Goal: Use online tool/utility

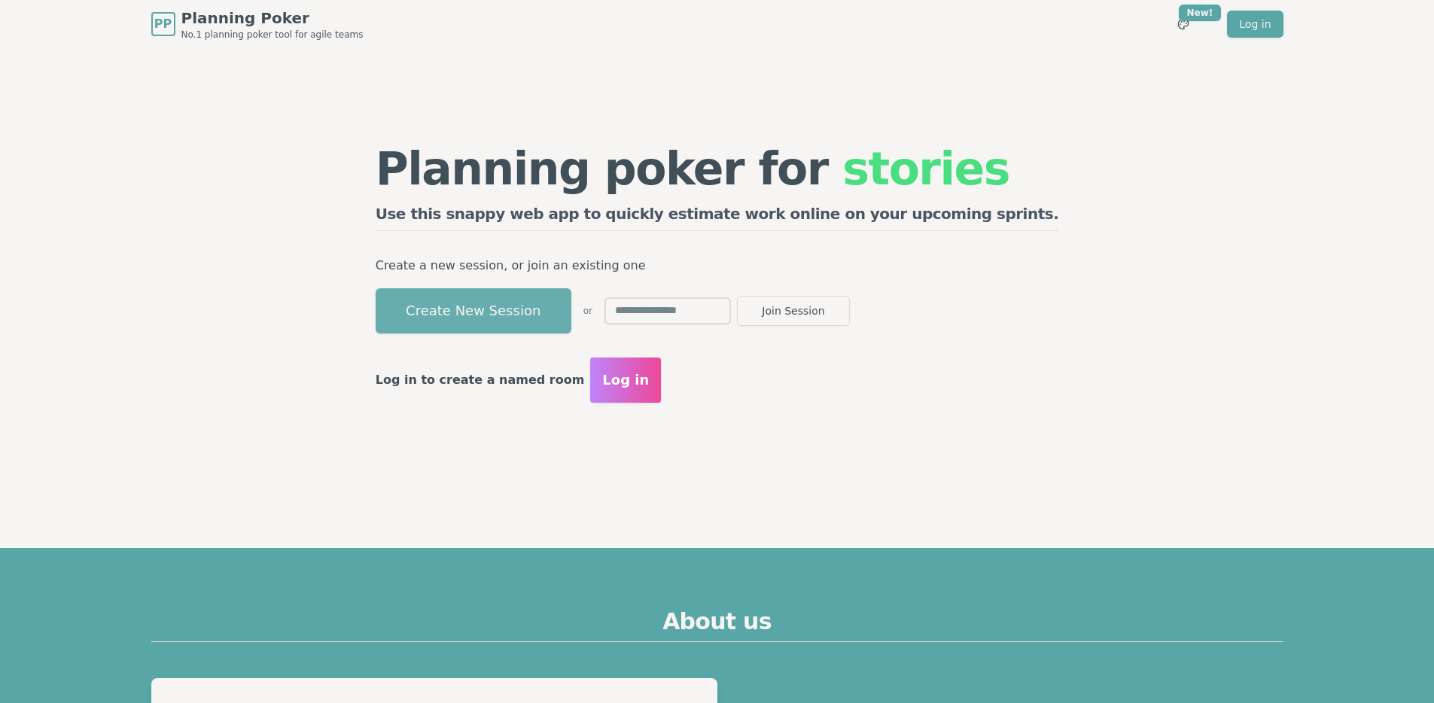
click at [562, 310] on button "Create New Session" at bounding box center [474, 310] width 196 height 45
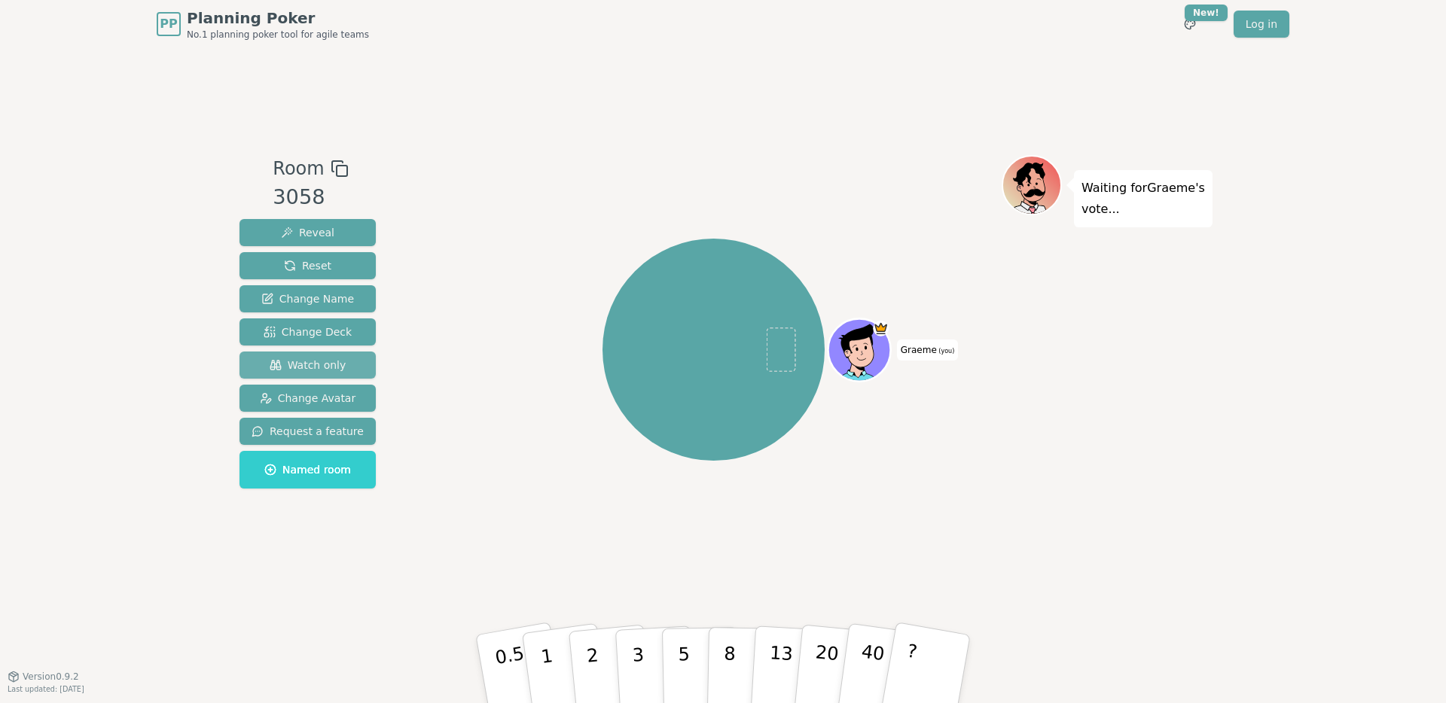
click at [335, 355] on button "Watch only" at bounding box center [307, 365] width 136 height 27
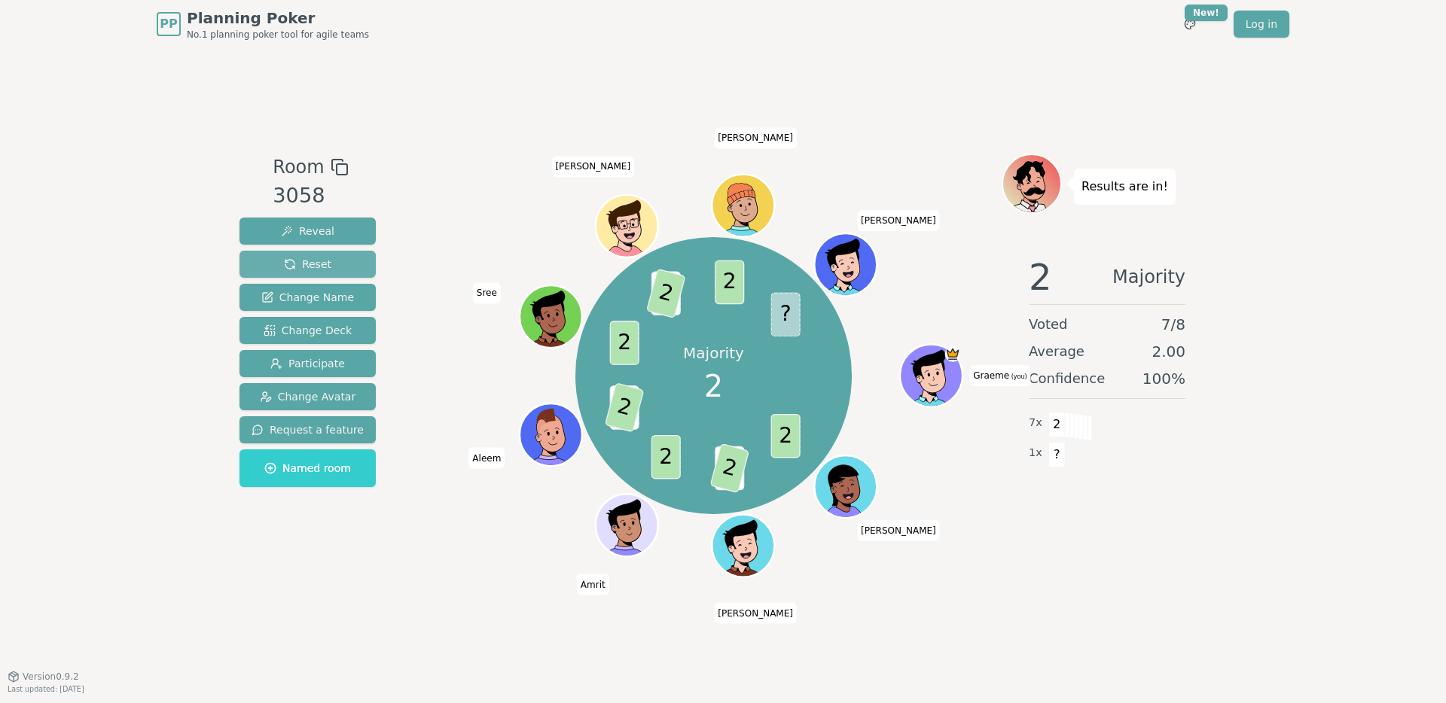
click at [329, 262] on button "Reset" at bounding box center [307, 264] width 136 height 27
click at [328, 261] on button "Reset" at bounding box center [307, 264] width 136 height 27
click at [305, 258] on span "Reset" at bounding box center [307, 264] width 47 height 15
click at [300, 257] on span "Reset" at bounding box center [307, 264] width 47 height 15
click at [297, 263] on span "Reset" at bounding box center [307, 264] width 47 height 15
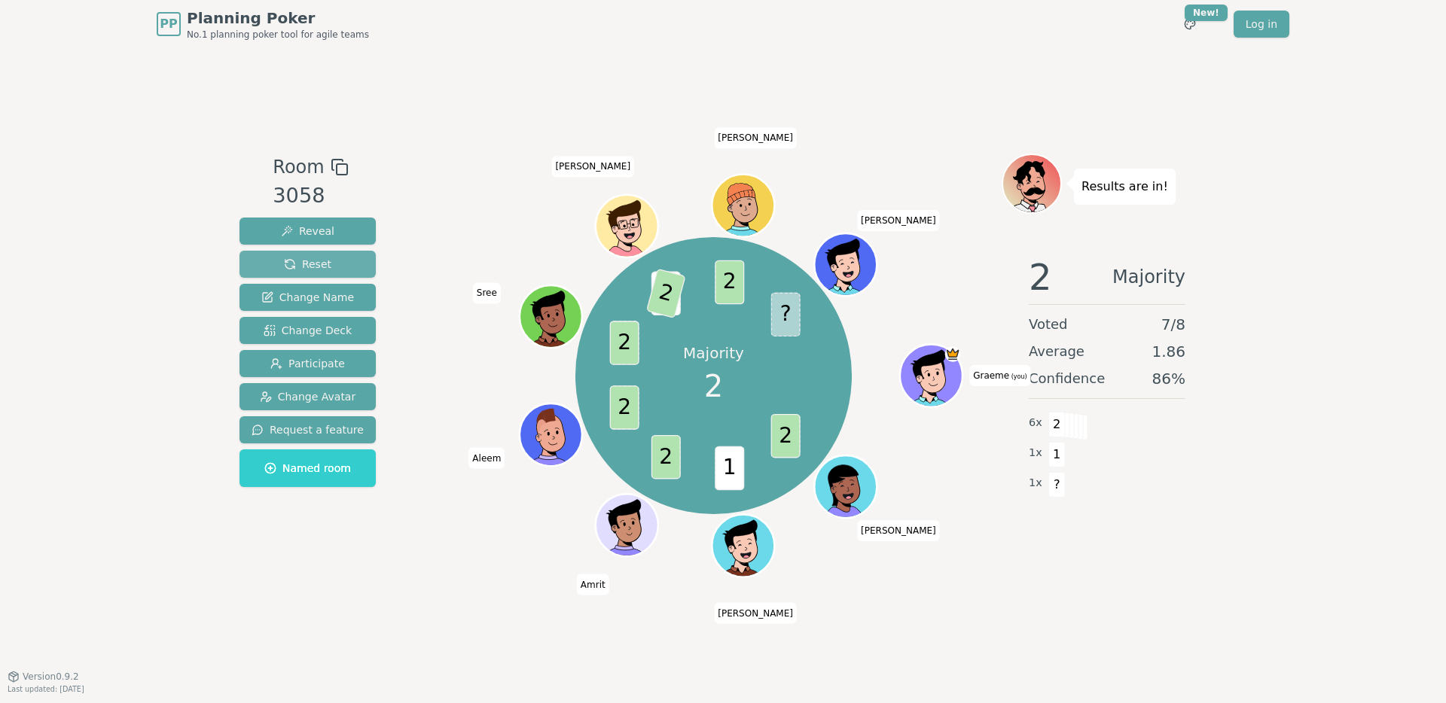
click at [303, 261] on span "Reset" at bounding box center [307, 264] width 47 height 15
click at [323, 258] on span "Reset" at bounding box center [307, 264] width 47 height 15
click at [331, 267] on button "Reset" at bounding box center [307, 264] width 136 height 27
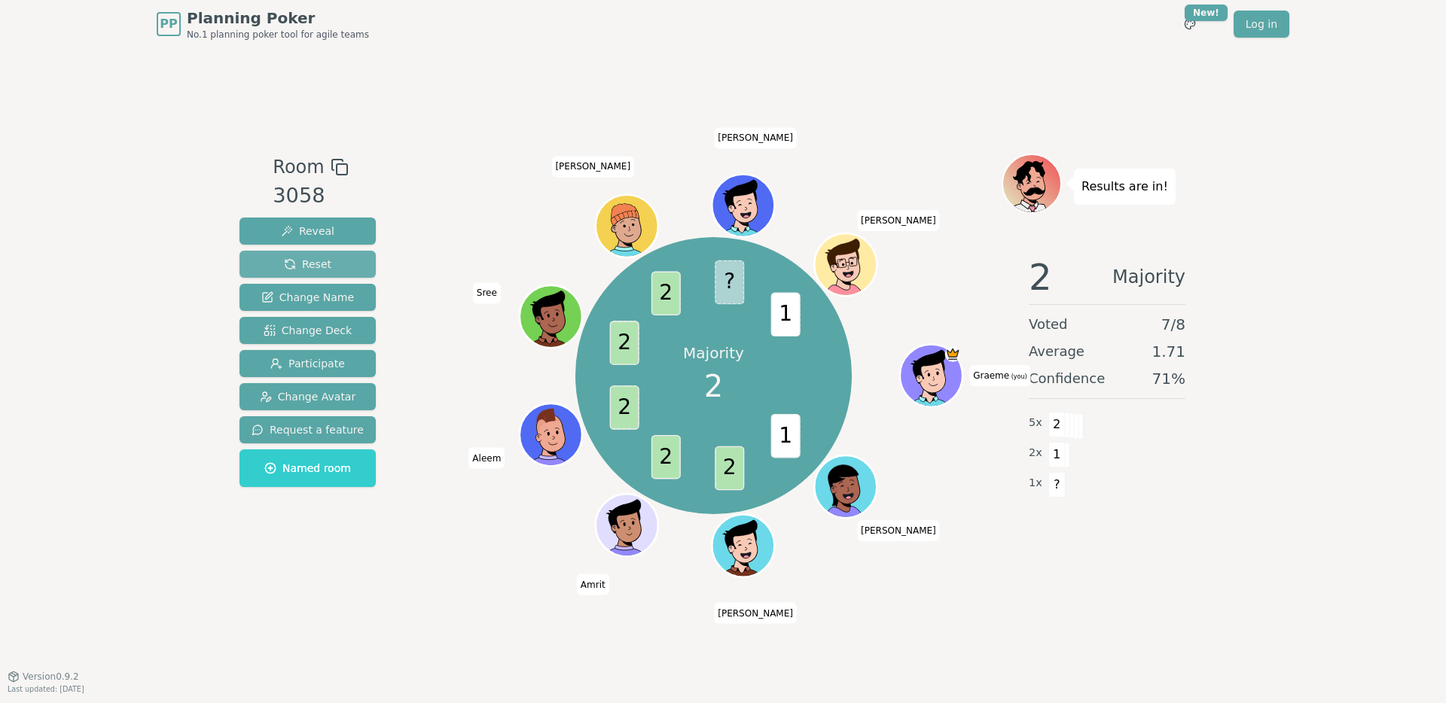
click at [299, 262] on span "Reset" at bounding box center [307, 264] width 47 height 15
click at [327, 275] on button "Reset" at bounding box center [307, 264] width 136 height 27
click at [331, 256] on button "Reset" at bounding box center [307, 264] width 136 height 27
